Goal: Information Seeking & Learning: Learn about a topic

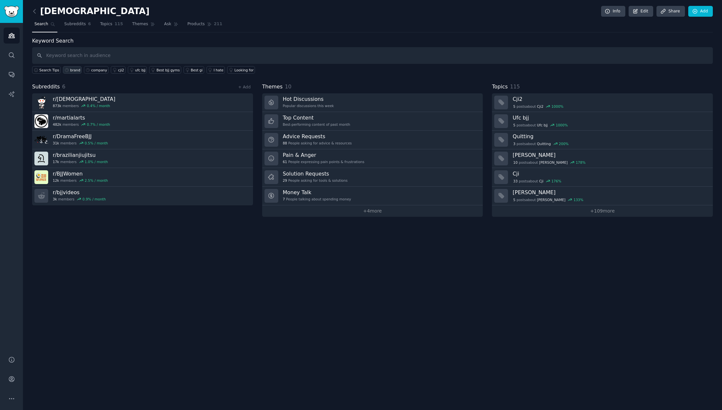
click at [76, 71] on div "brand" at bounding box center [75, 70] width 10 height 5
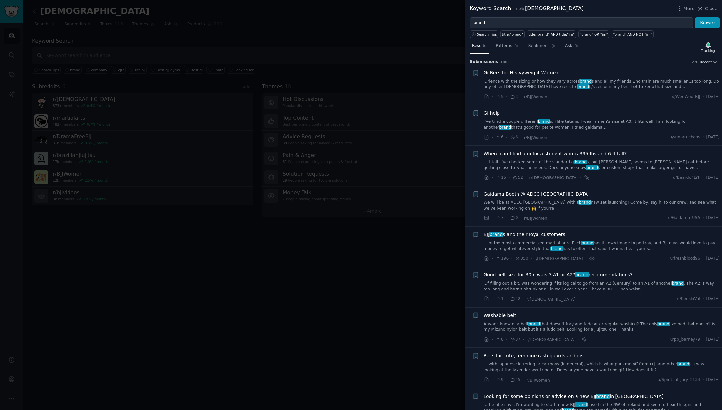
click at [194, 242] on div at bounding box center [361, 205] width 722 height 410
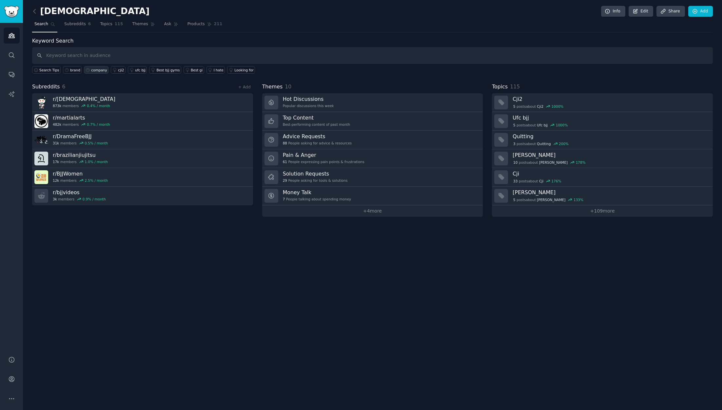
click at [99, 70] on div "company" at bounding box center [99, 70] width 16 height 5
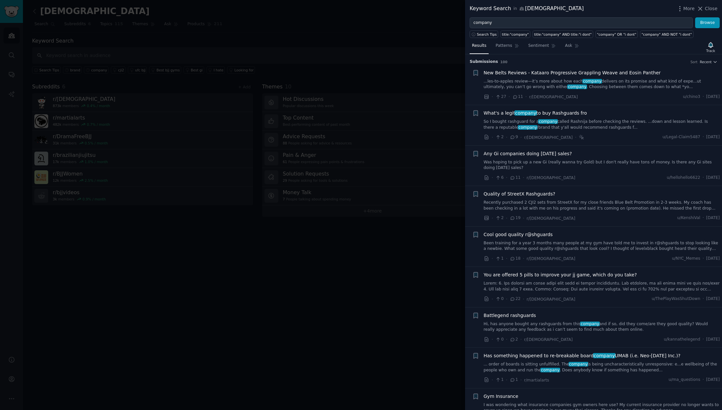
click at [203, 229] on div at bounding box center [361, 205] width 722 height 410
